Goal: Information Seeking & Learning: Learn about a topic

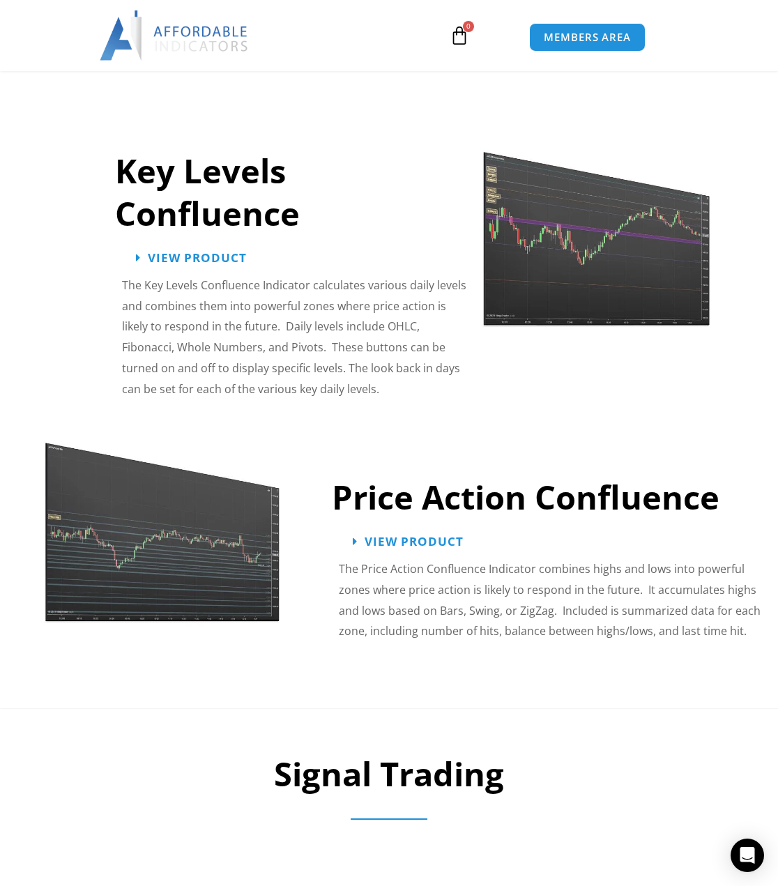
scroll to position [3484, 0]
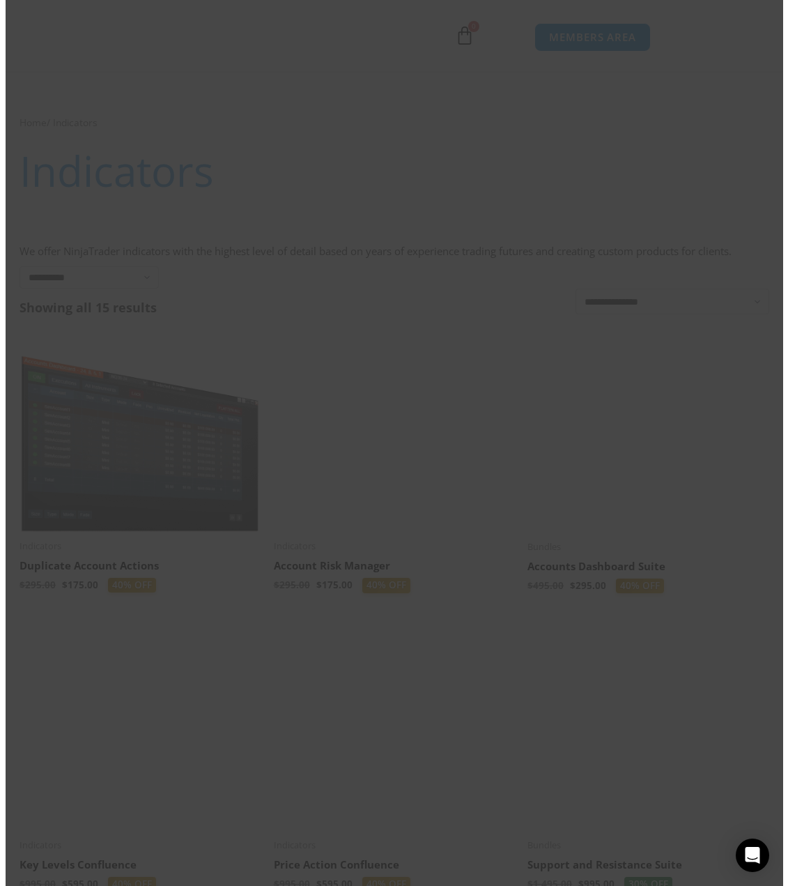
scroll to position [1473, 0]
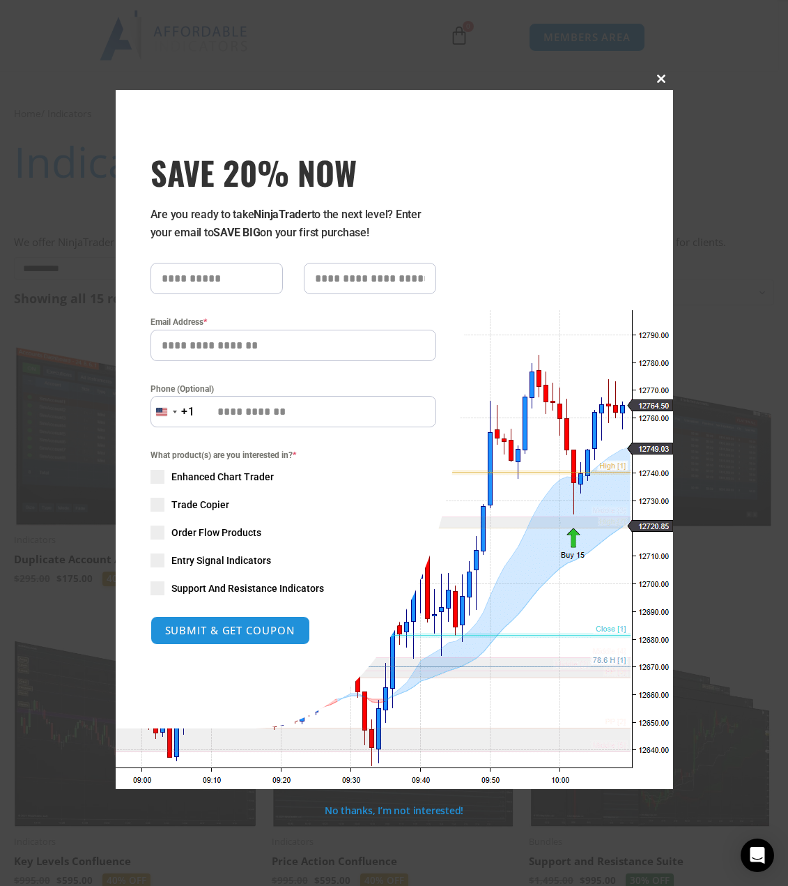
click at [661, 79] on span "SAVE 20% NOW popup" at bounding box center [662, 79] width 22 height 8
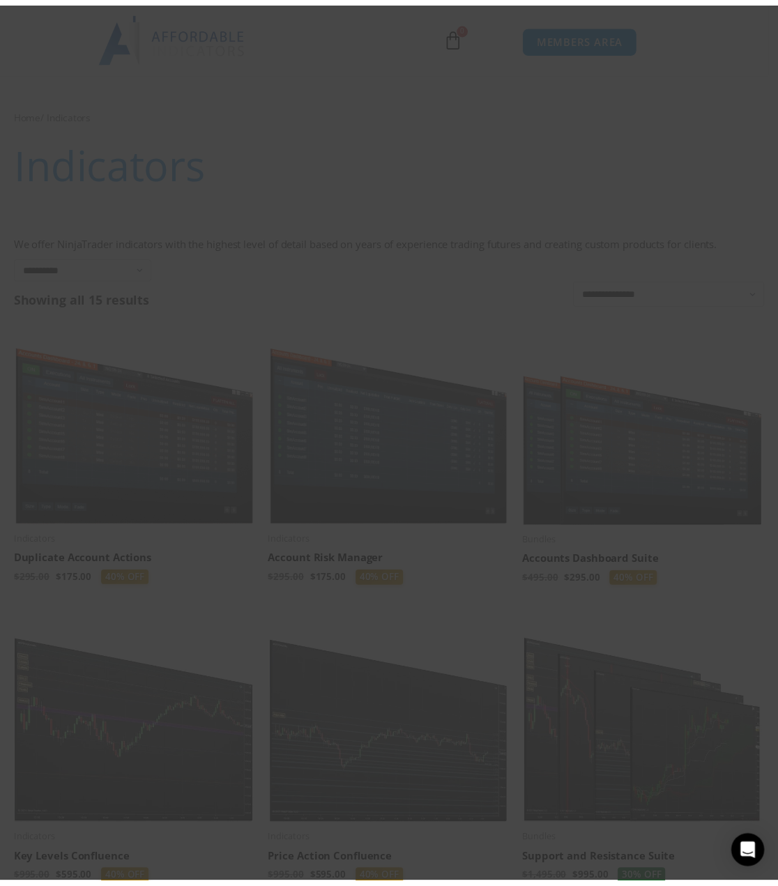
scroll to position [1463, 0]
